Goal: Transaction & Acquisition: Purchase product/service

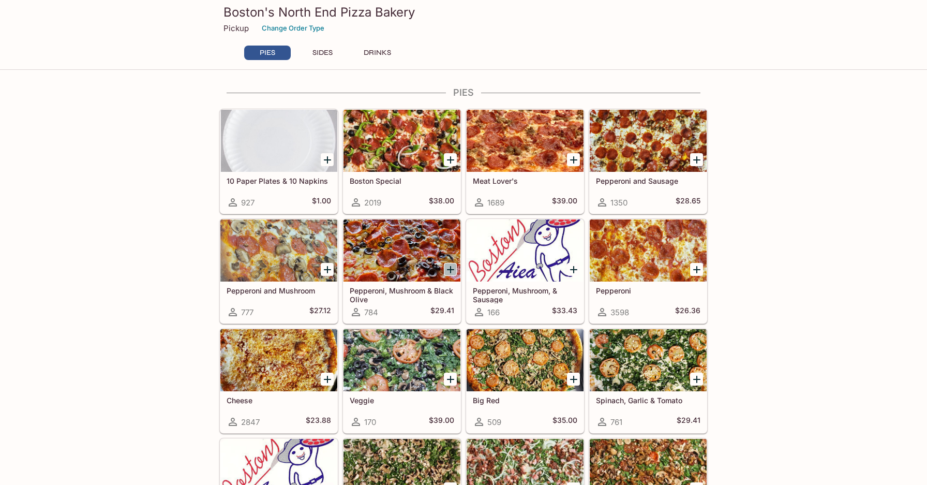
click at [447, 268] on icon "Add Pepperoni, Mushroom & Black Olive" at bounding box center [451, 269] width 12 height 12
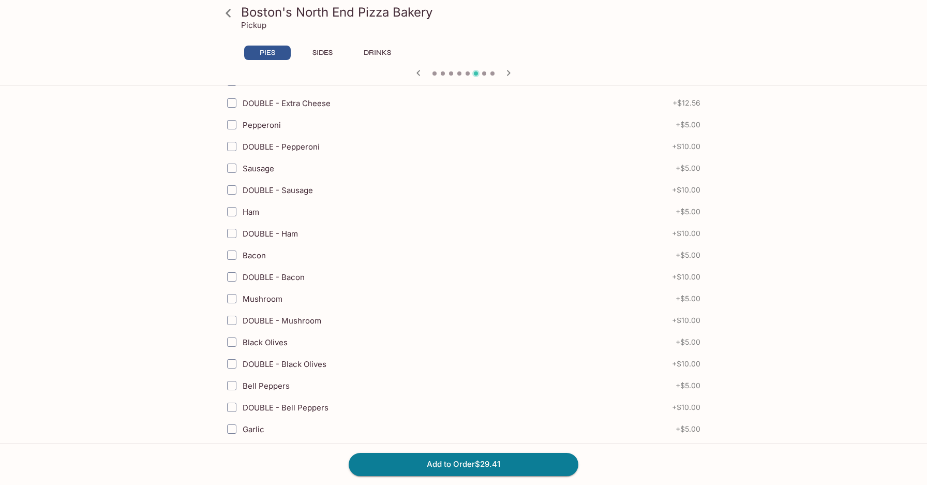
scroll to position [397, 0]
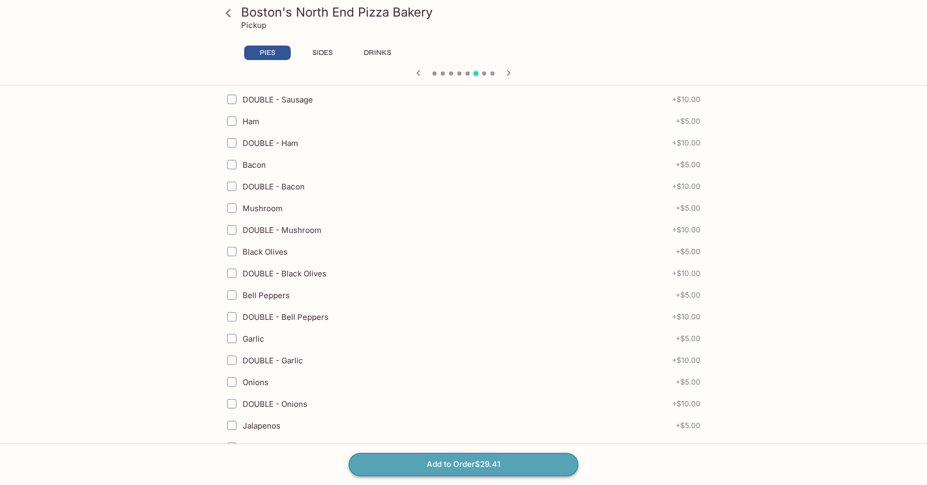
click at [449, 465] on button "Add to Order $29.41" at bounding box center [464, 464] width 230 height 23
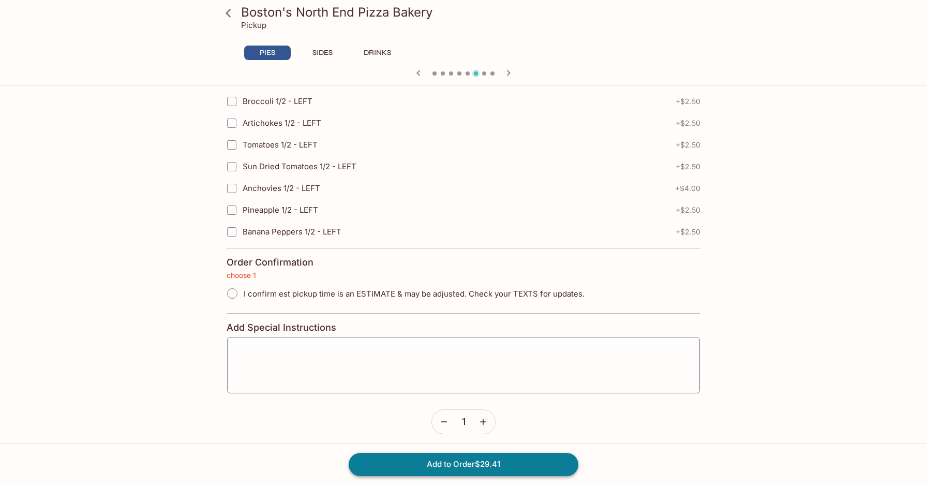
scroll to position [2263, 0]
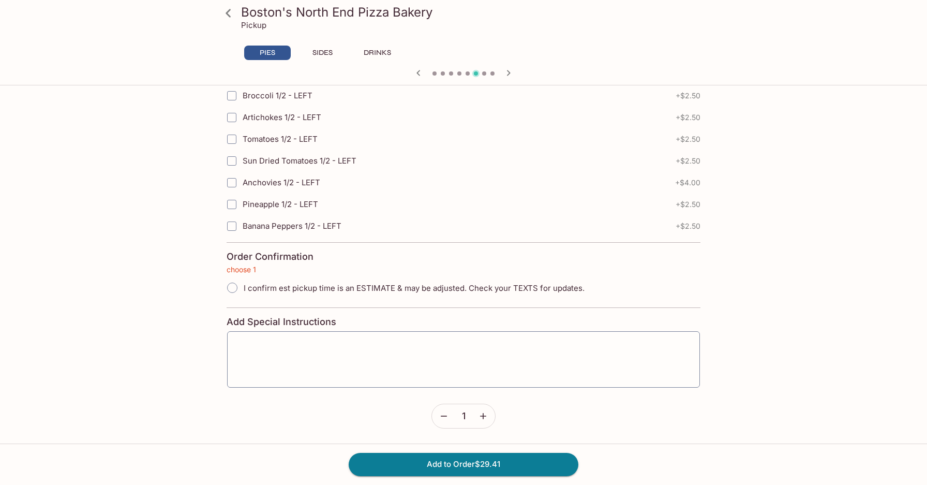
click at [232, 283] on input "I confirm est pickup time is an ESTIMATE & may be adjusted. Check your TEXTS fo…" at bounding box center [233, 288] width 22 height 22
radio input "true"
click at [432, 468] on button "Add to Order $29.41" at bounding box center [464, 464] width 230 height 23
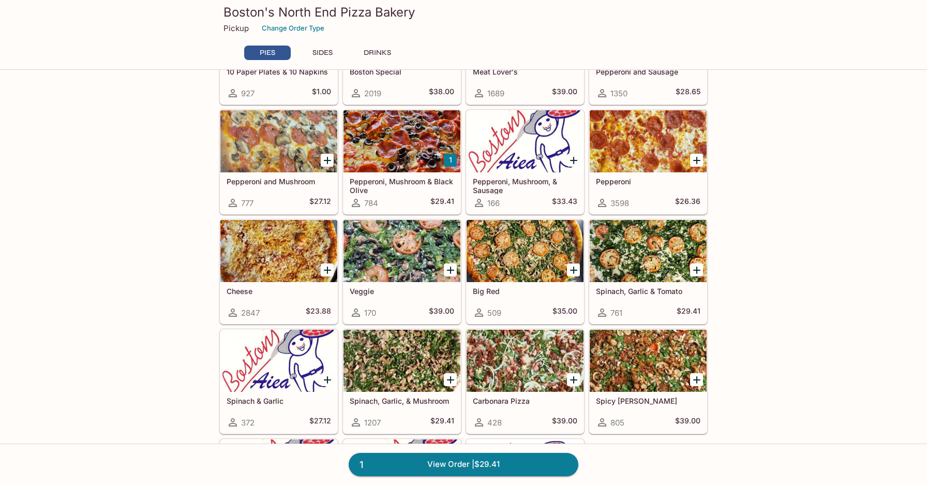
scroll to position [110, 0]
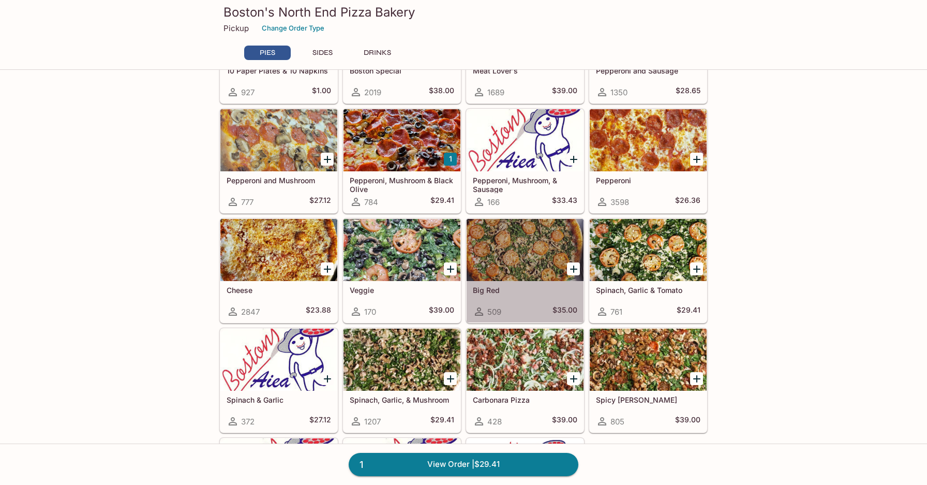
click at [489, 253] on div at bounding box center [525, 250] width 117 height 62
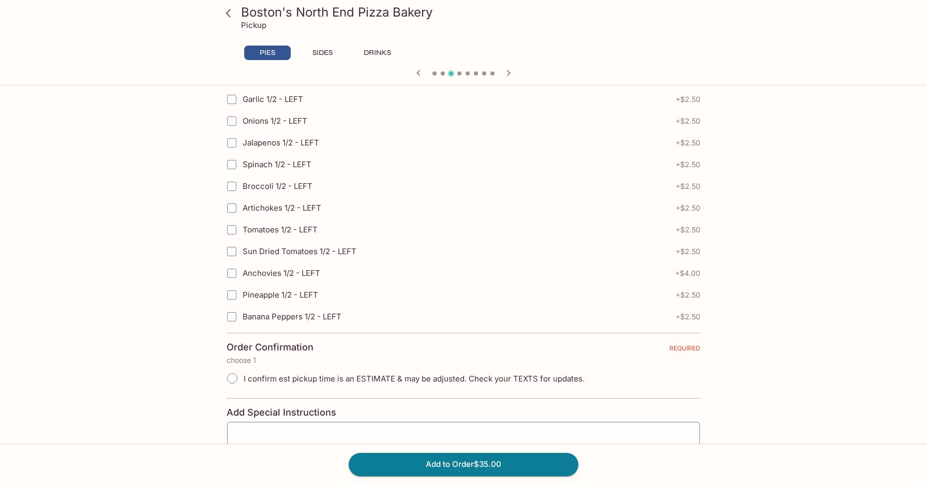
scroll to position [2263, 0]
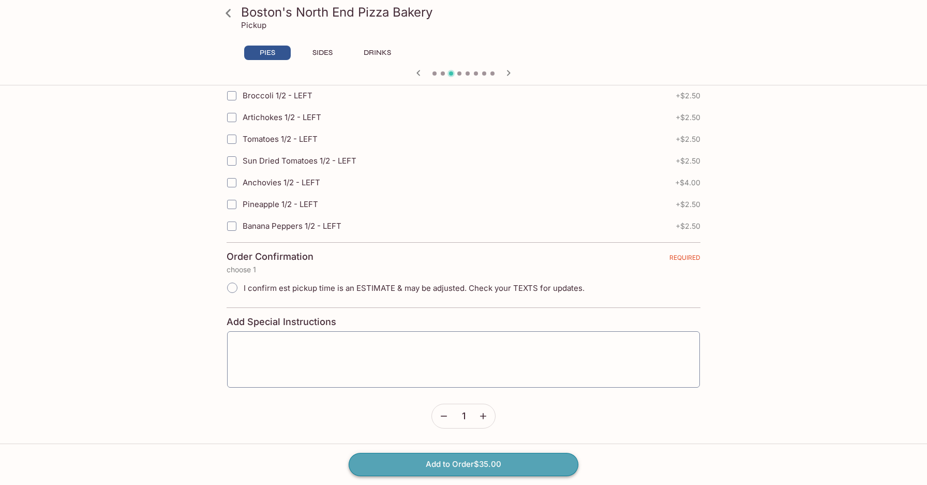
click at [481, 464] on button "Add to Order $35.00" at bounding box center [464, 464] width 230 height 23
click at [483, 468] on button "Add to Order $35.00" at bounding box center [464, 464] width 230 height 23
click at [486, 465] on button "Add to Order $35.00" at bounding box center [464, 464] width 230 height 23
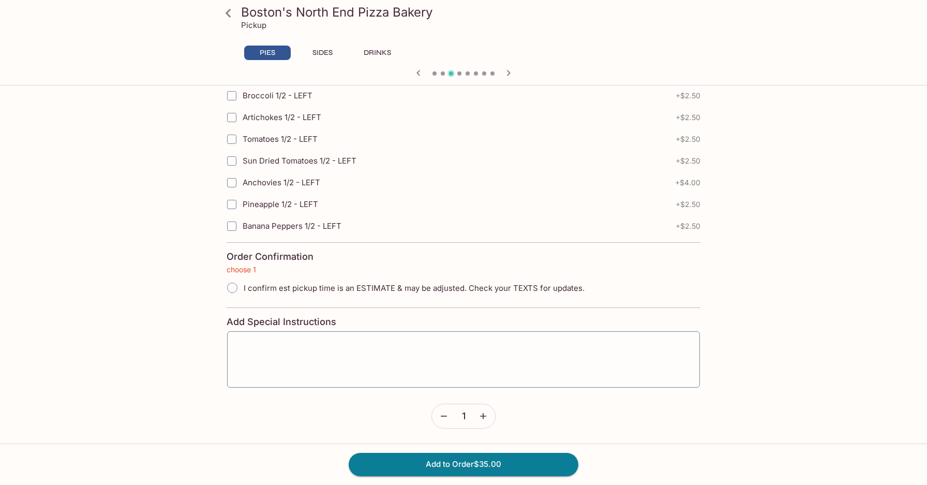
click at [235, 287] on input "I confirm est pickup time is an ESTIMATE & may be adjusted. Check your TEXTS fo…" at bounding box center [233, 288] width 22 height 22
radio input "true"
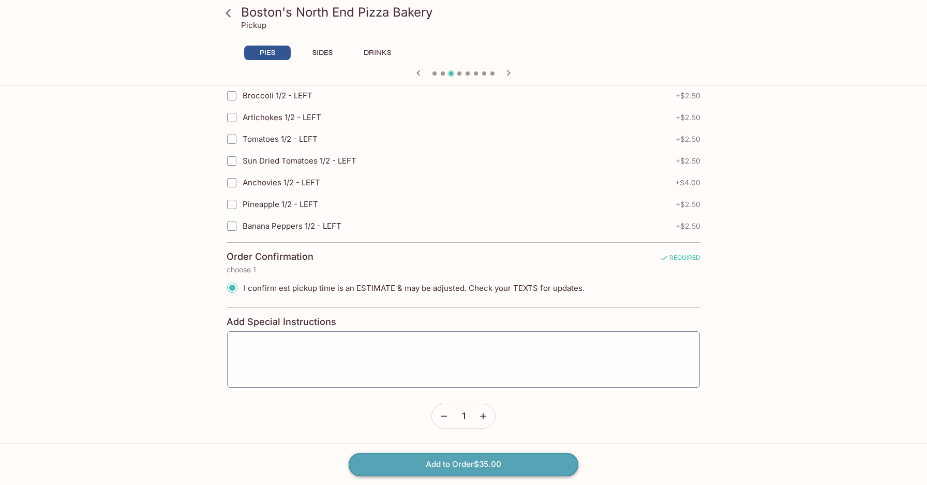
click at [440, 459] on button "Add to Order $35.00" at bounding box center [464, 464] width 230 height 23
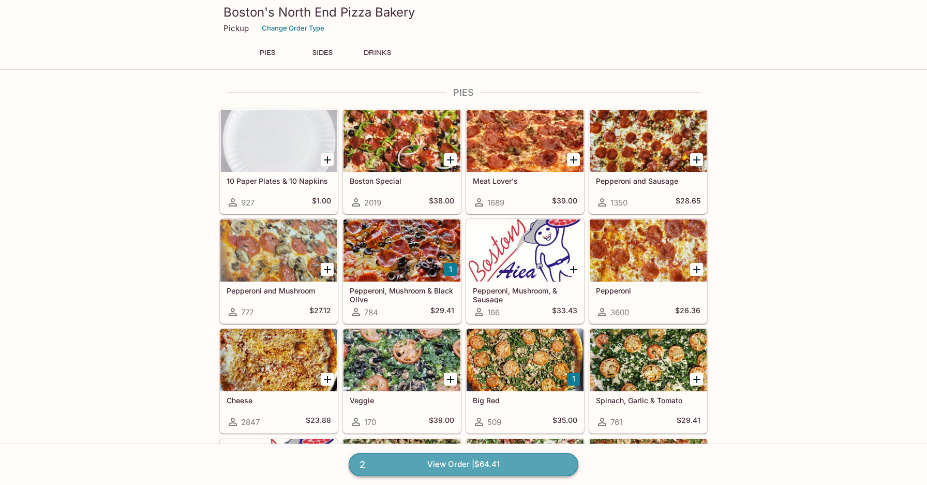
click at [447, 466] on link "2 View Order | $64.41" at bounding box center [464, 464] width 230 height 23
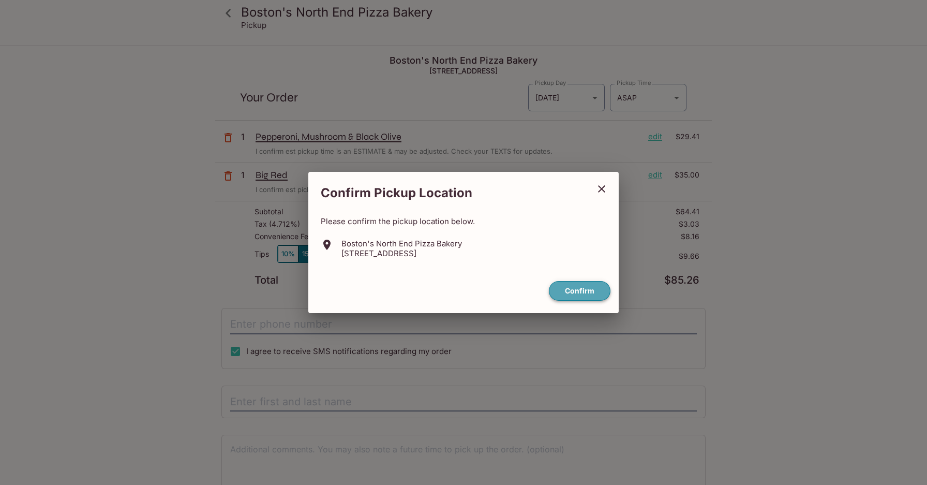
click at [594, 285] on button "Confirm" at bounding box center [580, 291] width 62 height 20
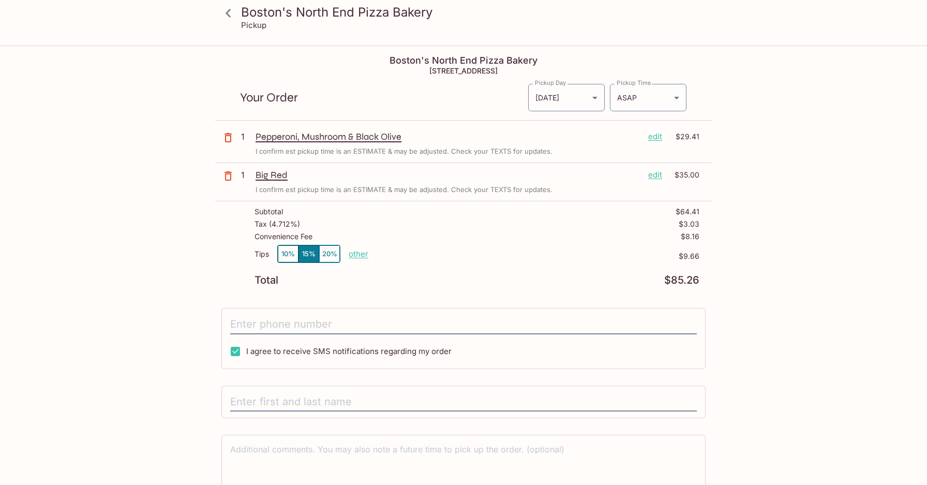
click at [290, 250] on button "10%" at bounding box center [288, 253] width 21 height 17
click at [234, 353] on input "I agree to receive SMS notifications regarding my order" at bounding box center [235, 351] width 21 height 21
checkbox input "false"
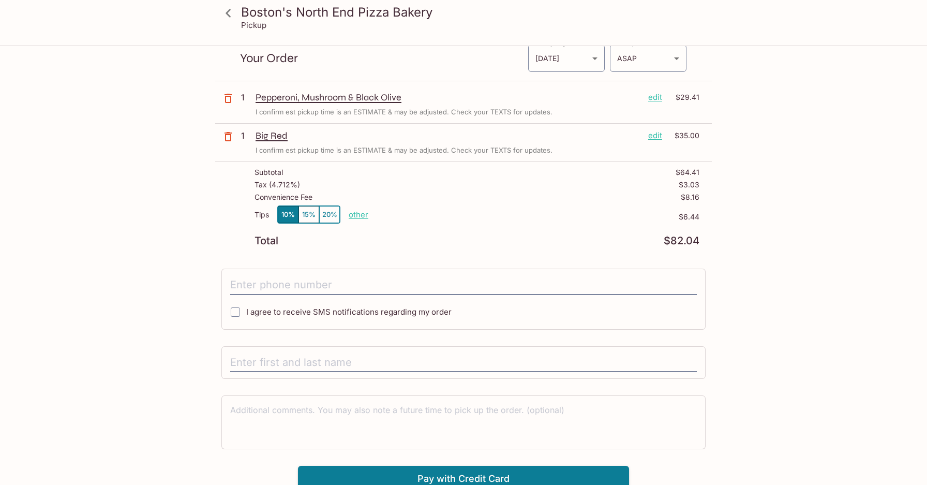
scroll to position [47, 0]
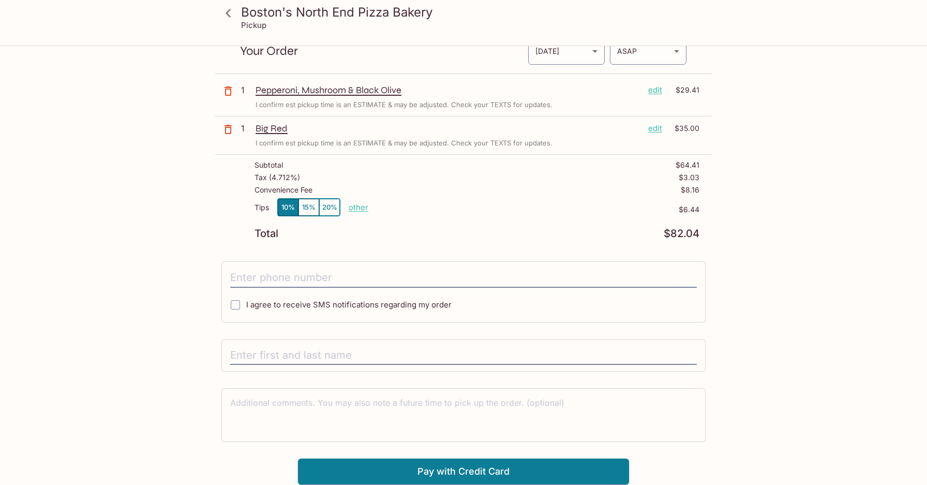
click at [253, 365] on div at bounding box center [464, 355] width 484 height 33
click at [253, 360] on input "text" at bounding box center [463, 356] width 467 height 20
type input "[PERSON_NAME]"
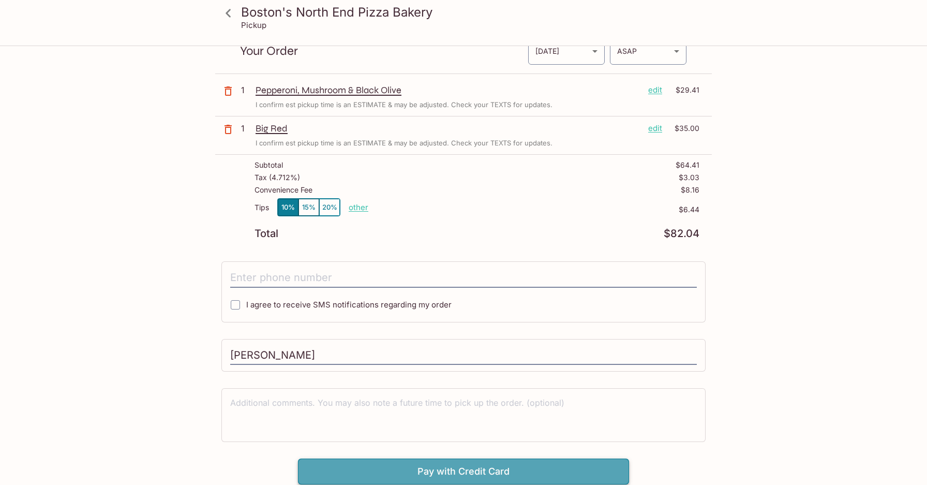
click at [427, 472] on button "Pay with Credit Card" at bounding box center [463, 472] width 331 height 26
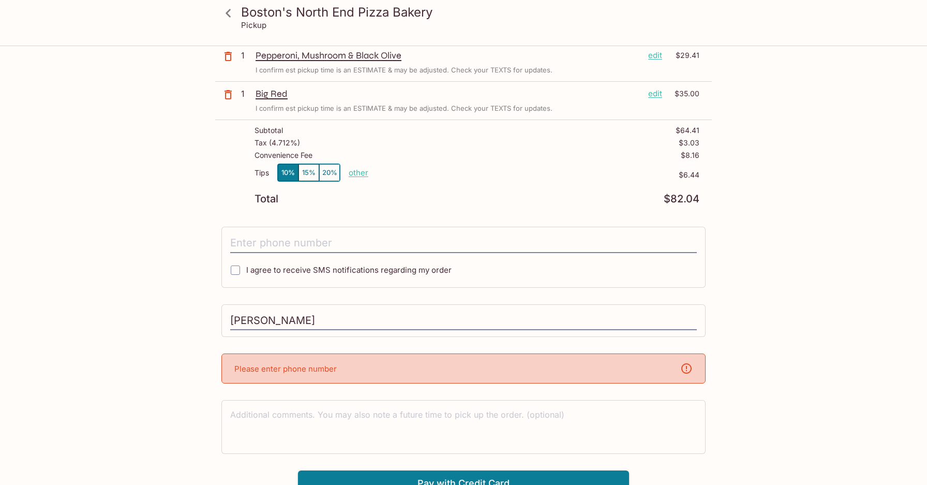
scroll to position [93, 0]
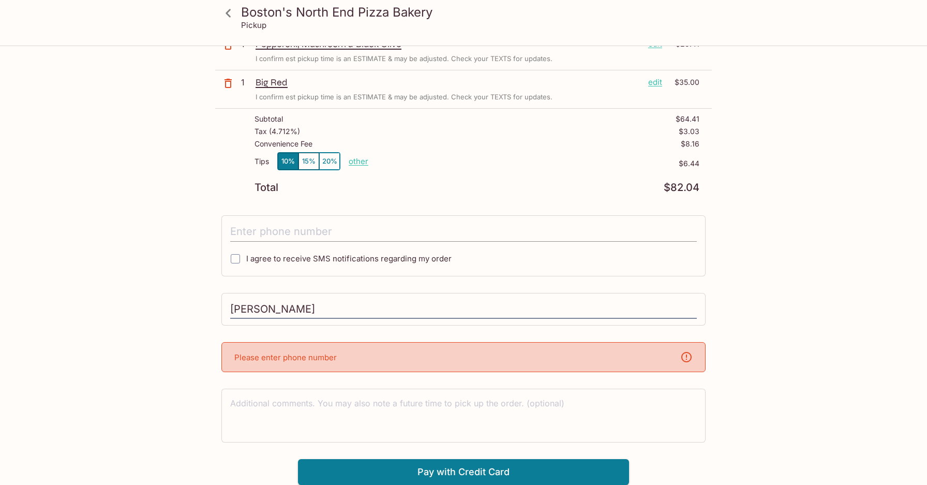
click at [245, 231] on input "tel" at bounding box center [463, 232] width 467 height 20
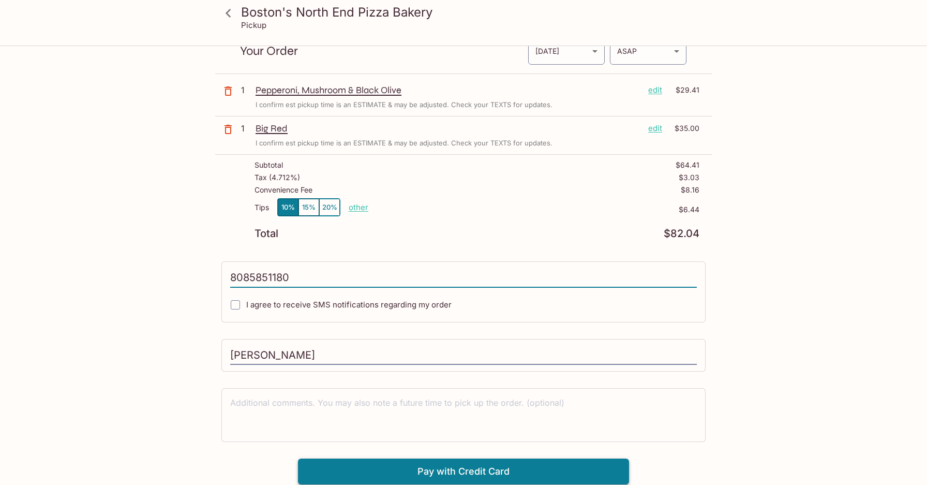
click at [438, 467] on button "Pay with Credit Card" at bounding box center [463, 472] width 331 height 26
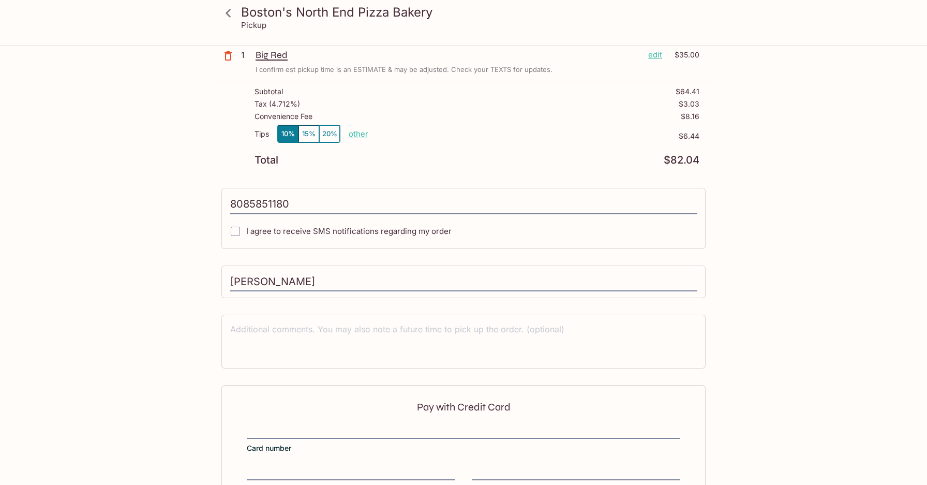
type input "[PHONE_NUMBER]"
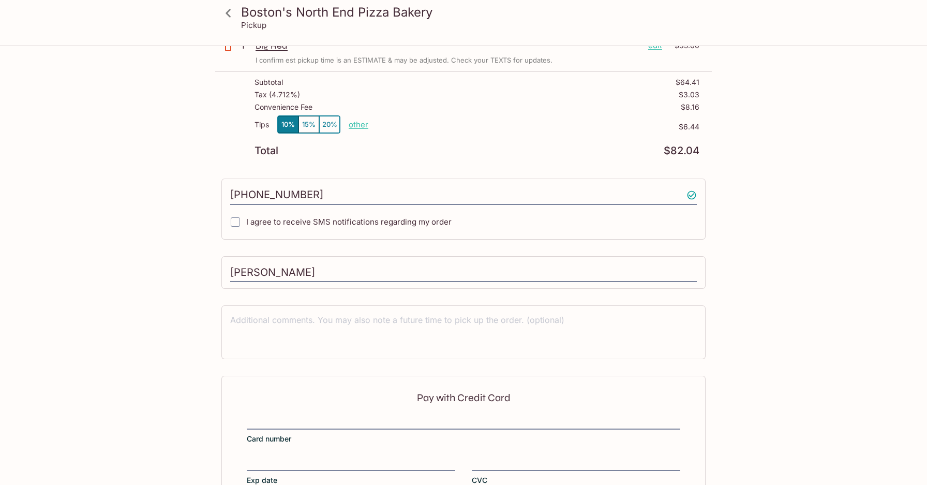
scroll to position [201, 0]
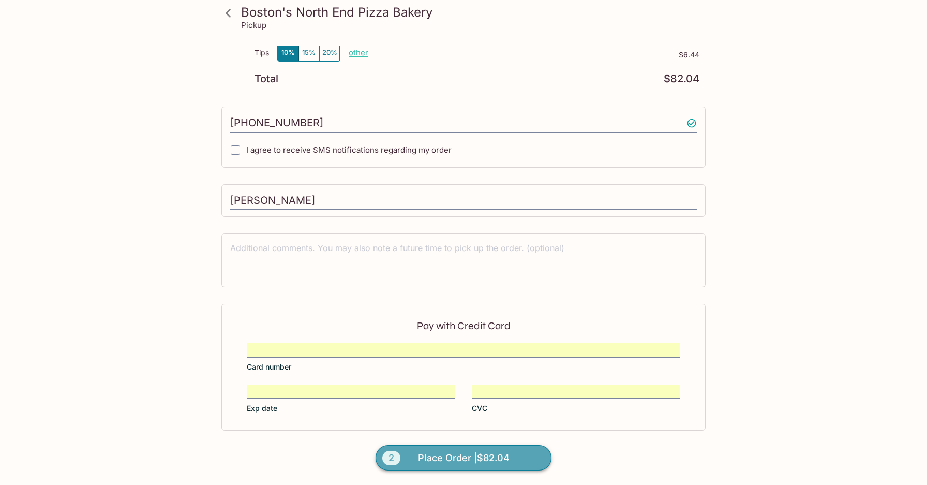
click at [464, 462] on span "Place Order | $82.04" at bounding box center [464, 458] width 92 height 17
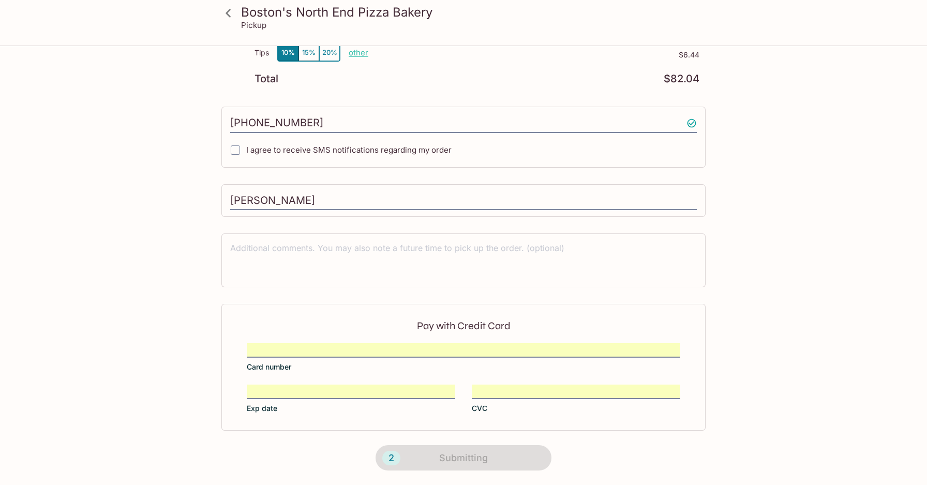
scroll to position [116, 0]
